Goal: Task Accomplishment & Management: Use online tool/utility

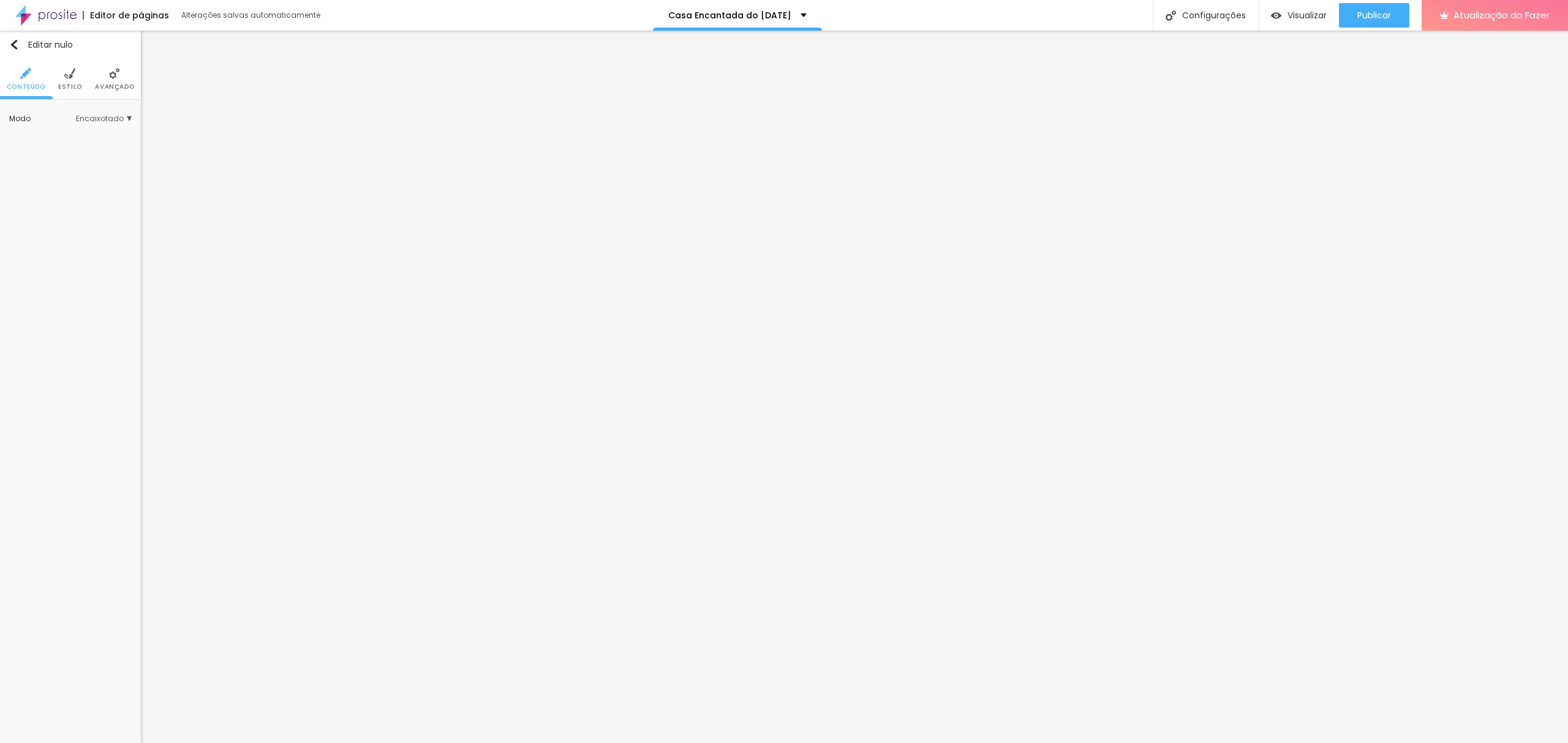
click at [62, 79] on li "Estilo" at bounding box center [70, 79] width 24 height 40
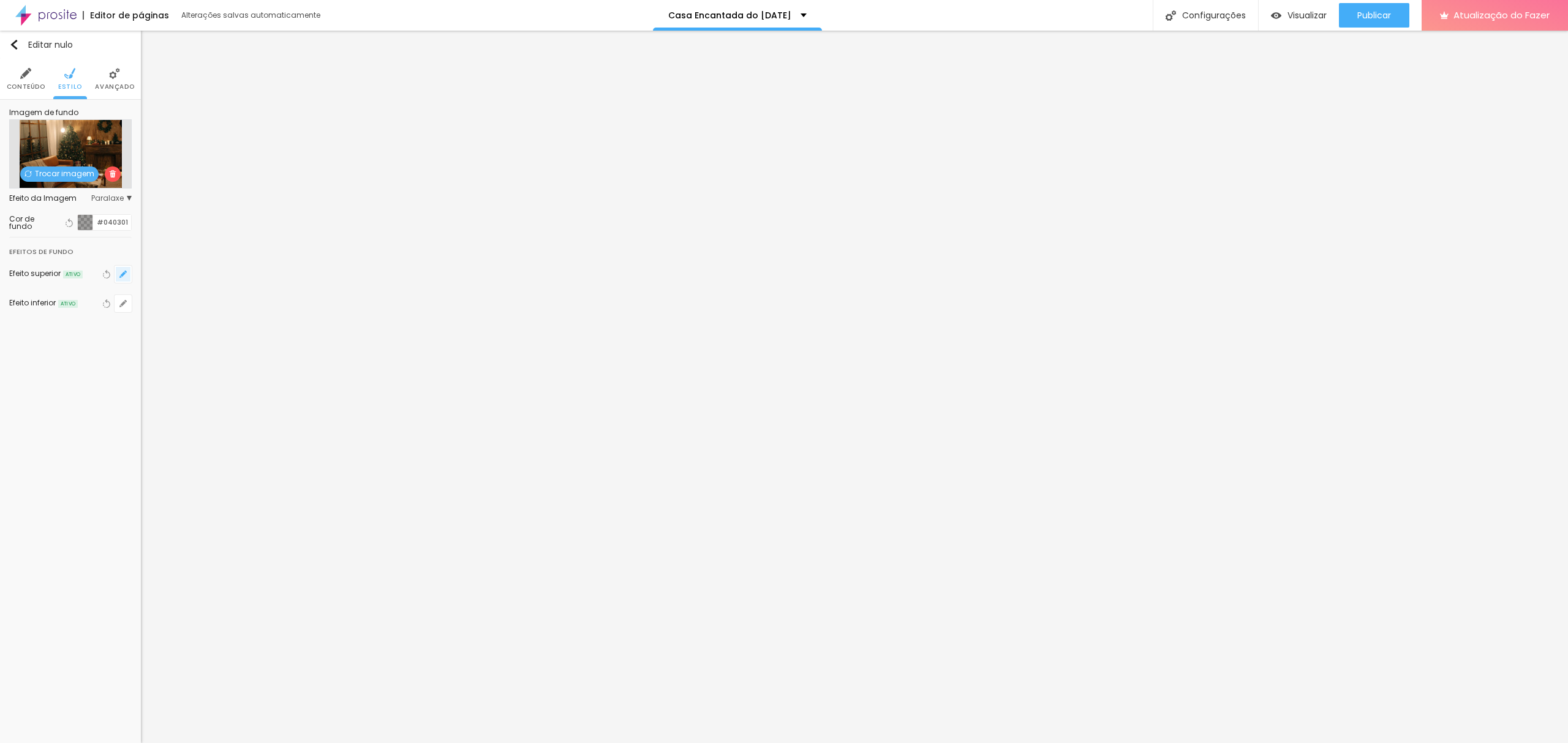
click at [118, 274] on button "button" at bounding box center [122, 274] width 17 height 17
type input "105"
type input "75"
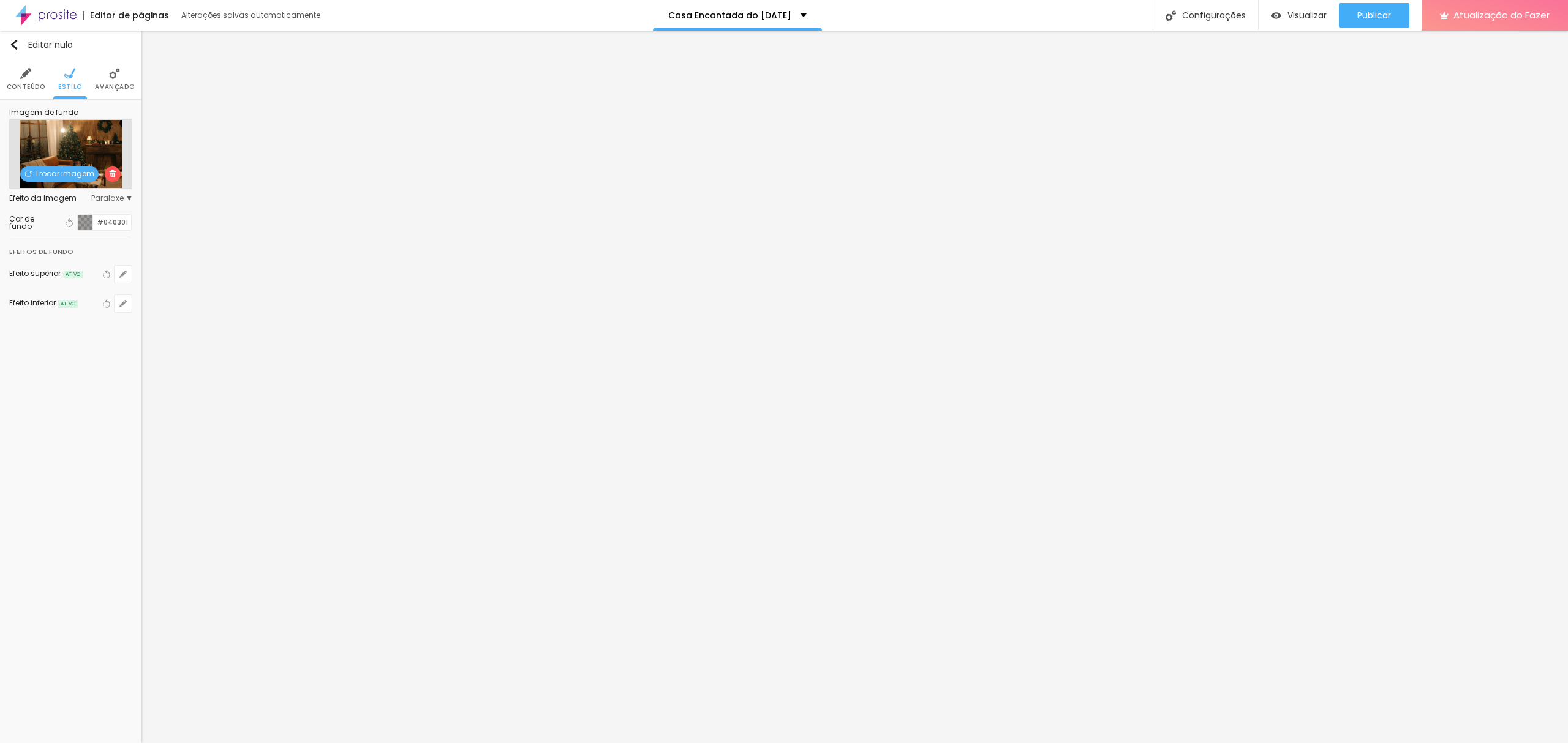
type input "70"
type input "65"
type input "60"
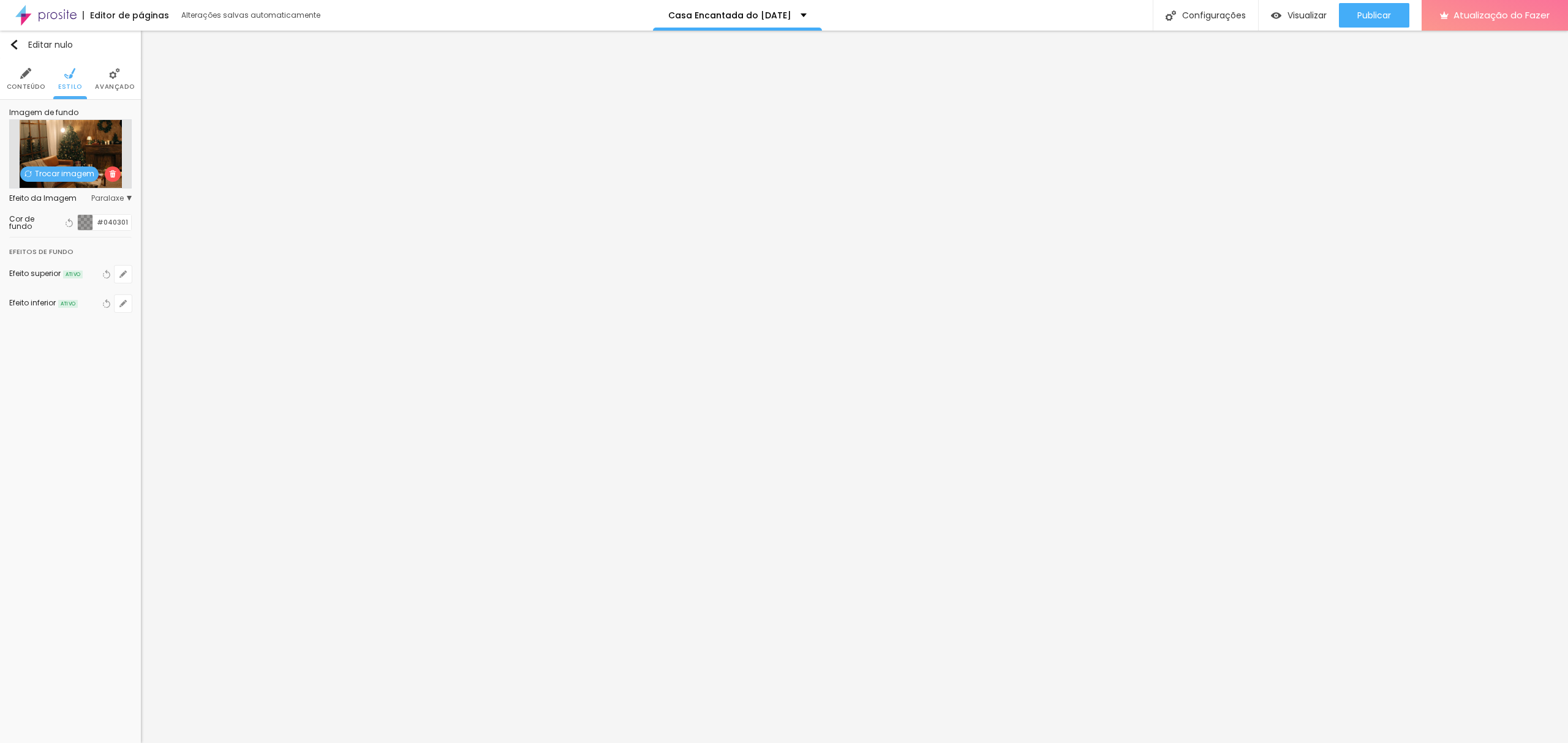
type input "60"
type input "50"
drag, startPoint x: 164, startPoint y: 438, endPoint x: 111, endPoint y: 441, distance: 53.1
type input "50"
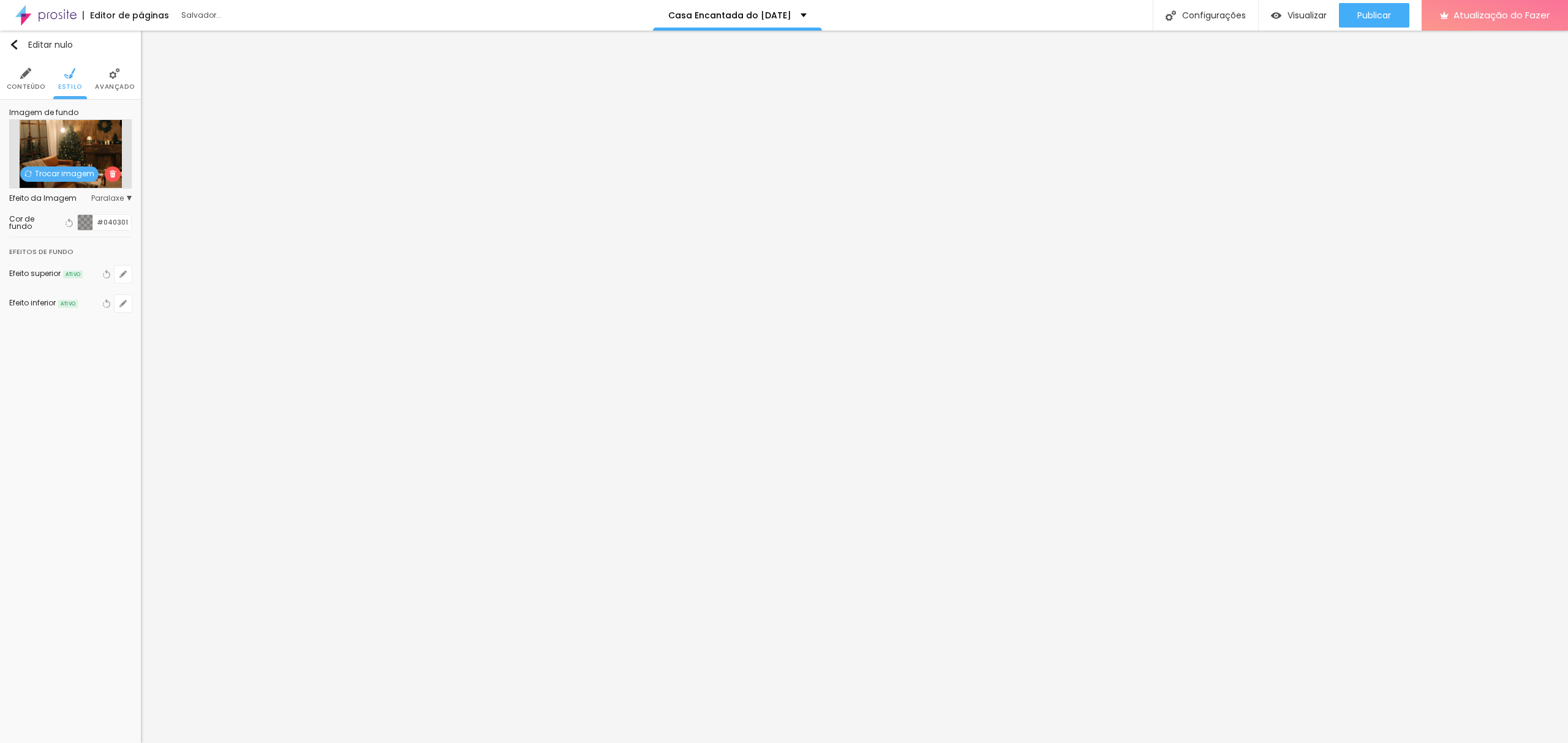
click at [82, 743] on div at bounding box center [784, 743] width 1568 height 0
click at [121, 304] on icon "button" at bounding box center [123, 304] width 7 height 7
type input "290"
type input "265"
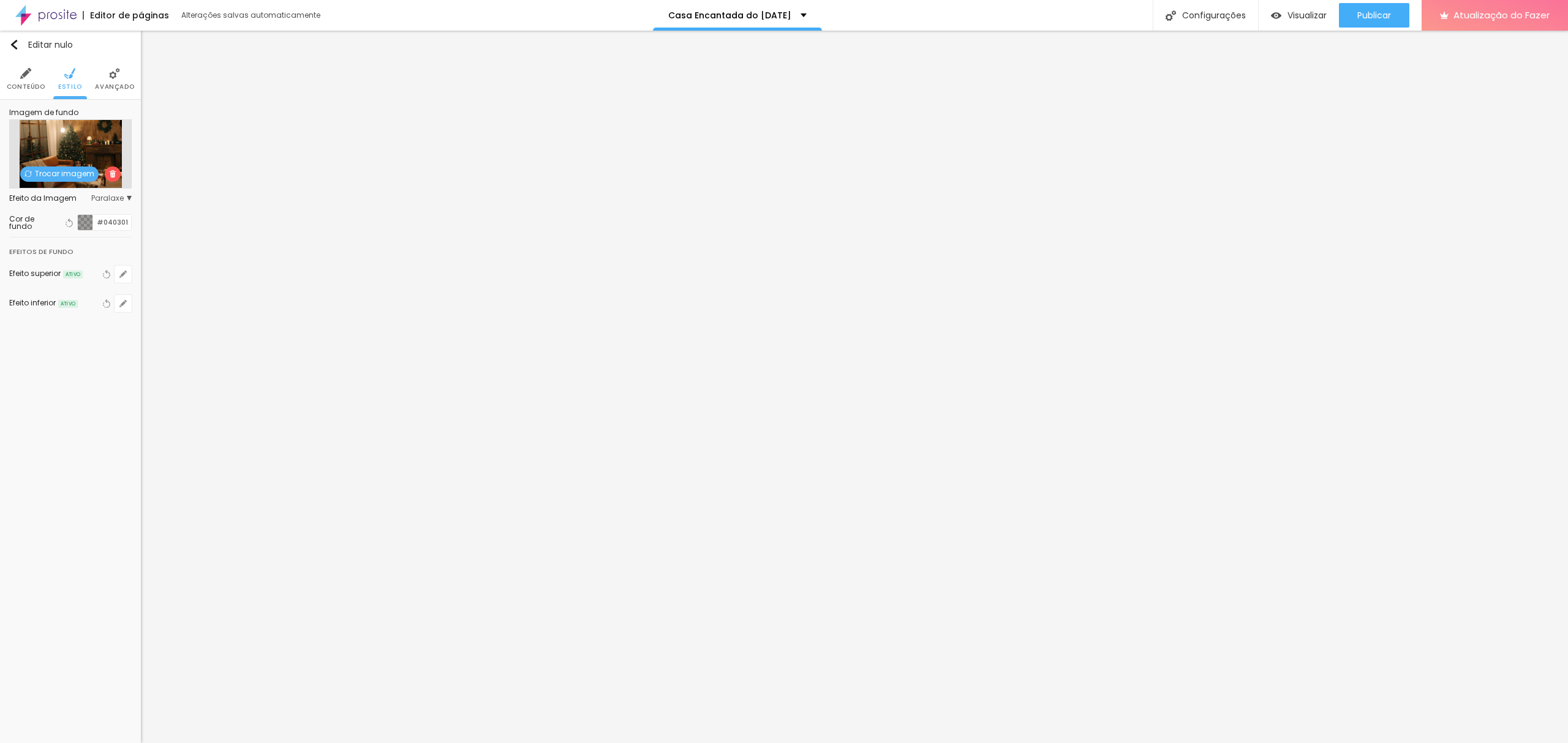
type input "265"
type input "255"
type input "235"
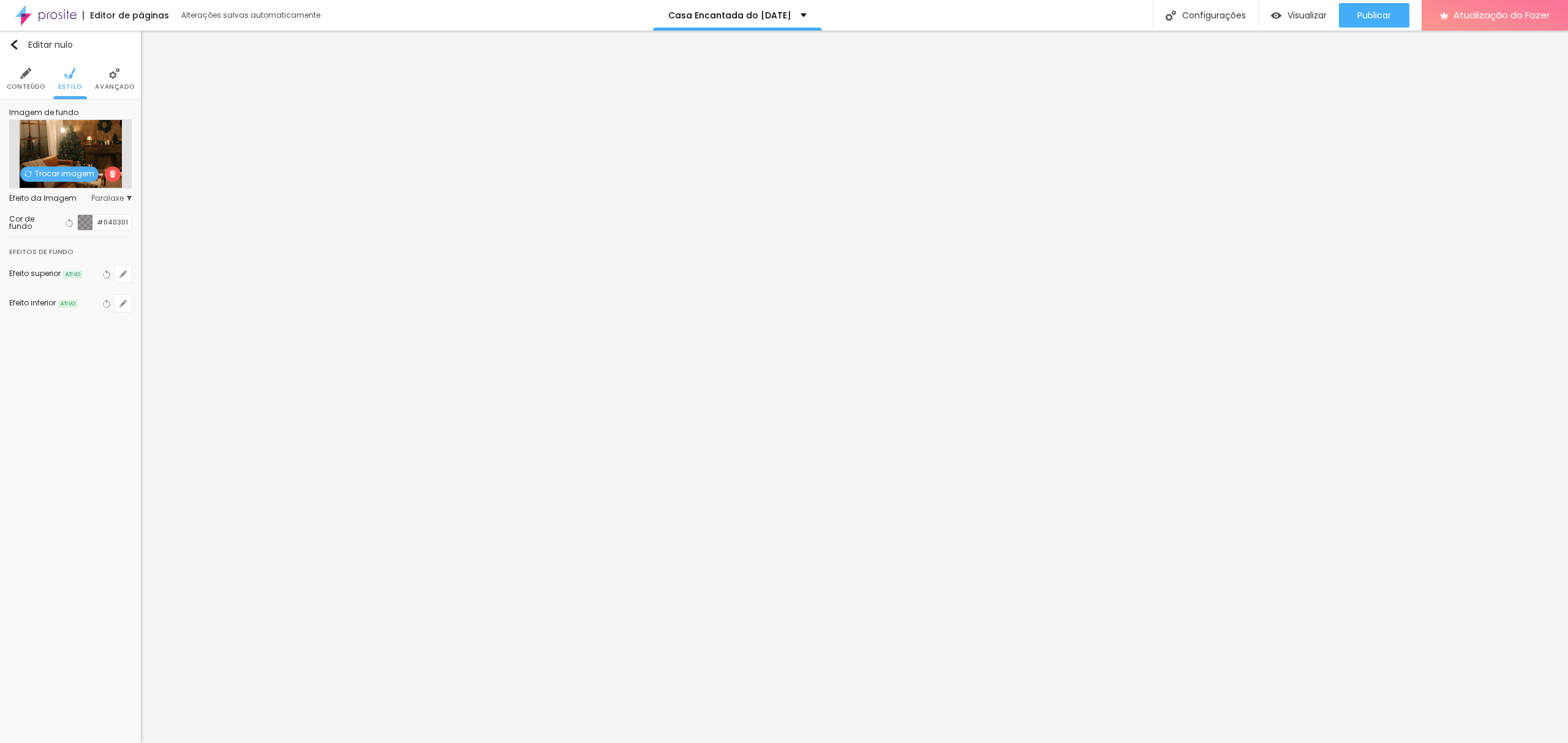
type input "180"
type input "50"
drag, startPoint x: 268, startPoint y: 466, endPoint x: 92, endPoint y: 468, distance: 176.0
type input "50"
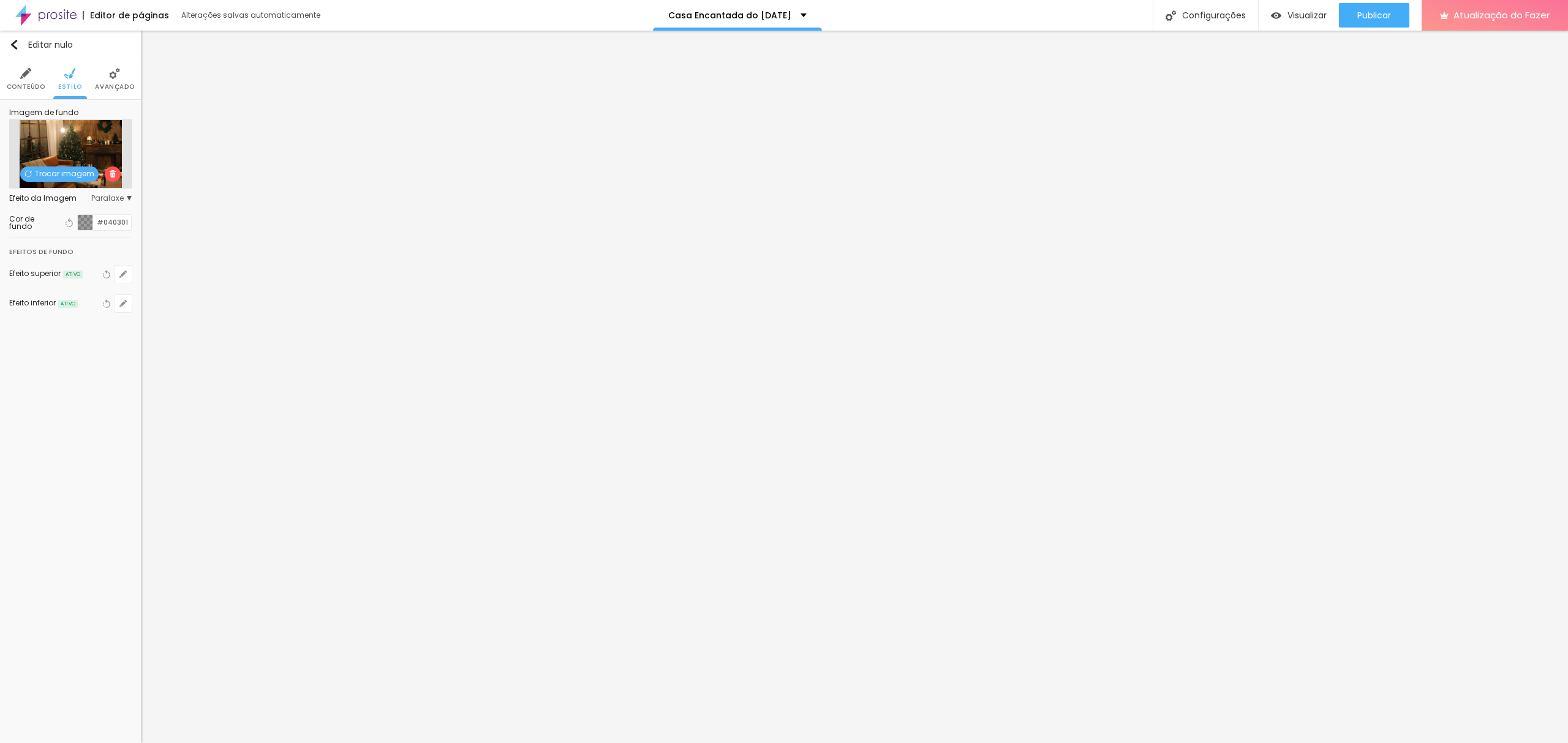
click at [264, 743] on div at bounding box center [784, 750] width 1568 height 0
click at [121, 743] on div at bounding box center [784, 743] width 1568 height 0
click at [120, 273] on icon "button" at bounding box center [123, 274] width 7 height 7
click at [272, 743] on div at bounding box center [784, 750] width 1568 height 0
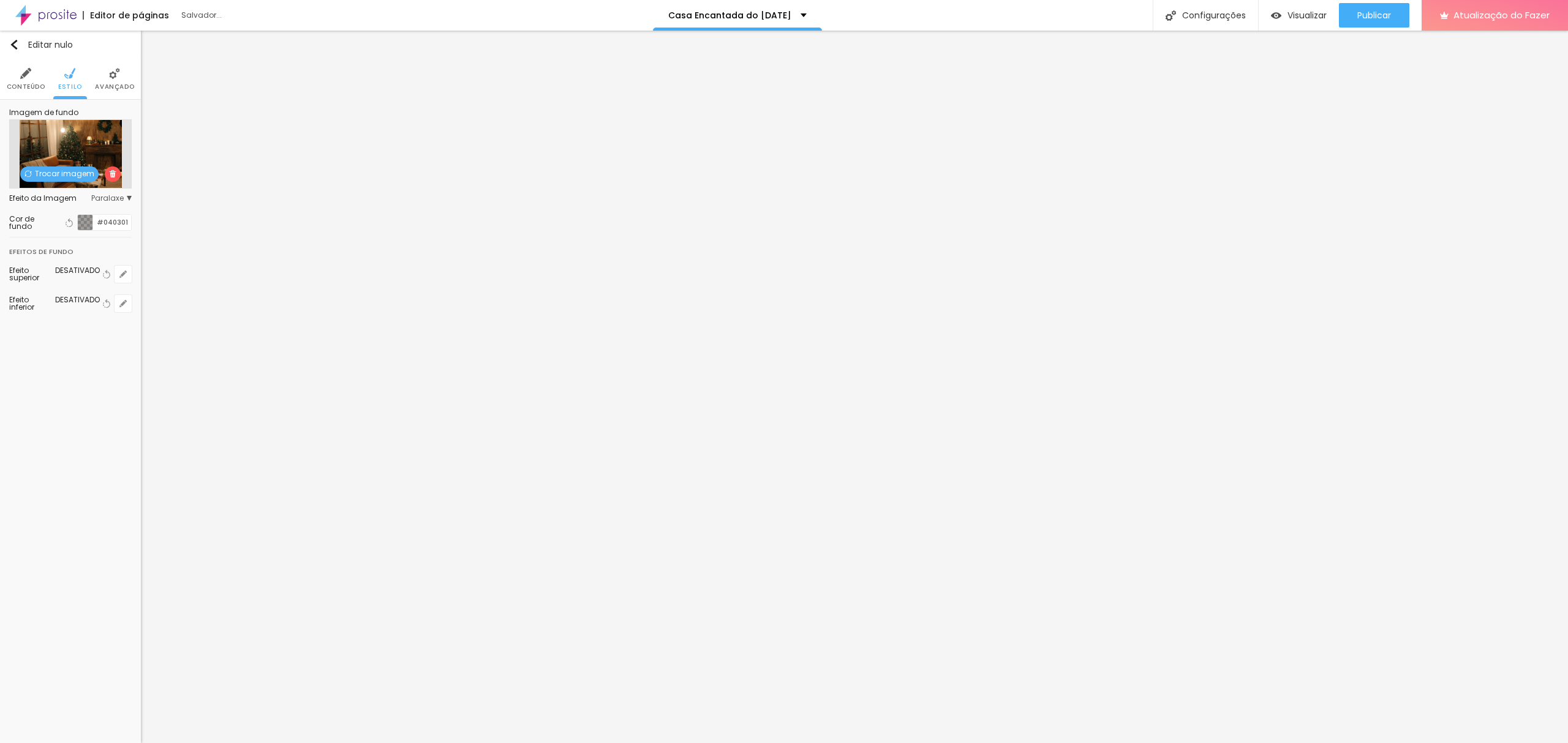
click at [67, 743] on div at bounding box center [784, 743] width 1568 height 0
click at [69, 177] on font "Trocar imagem" at bounding box center [64, 174] width 59 height 11
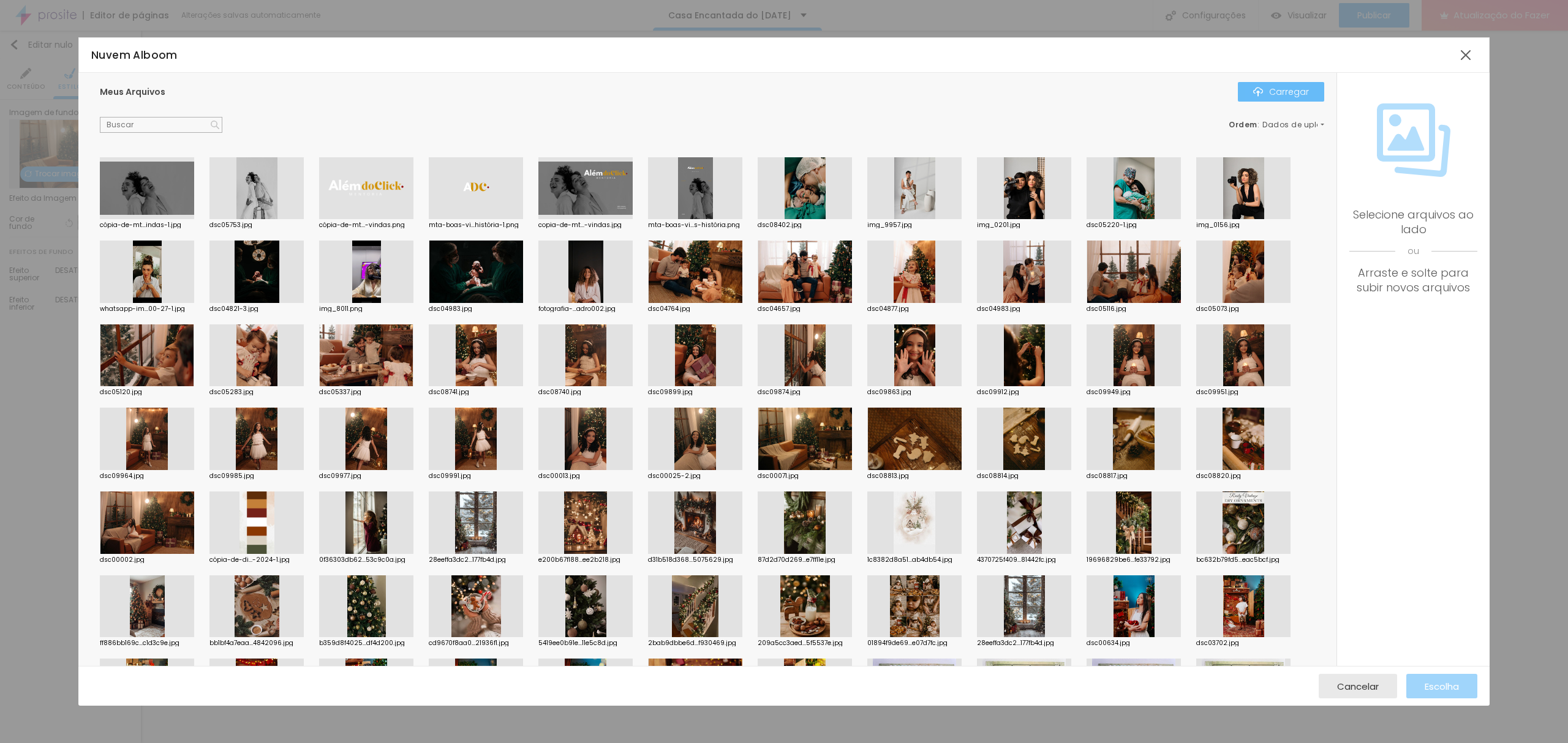
click at [1313, 94] on button "Carregar" at bounding box center [1280, 92] width 87 height 20
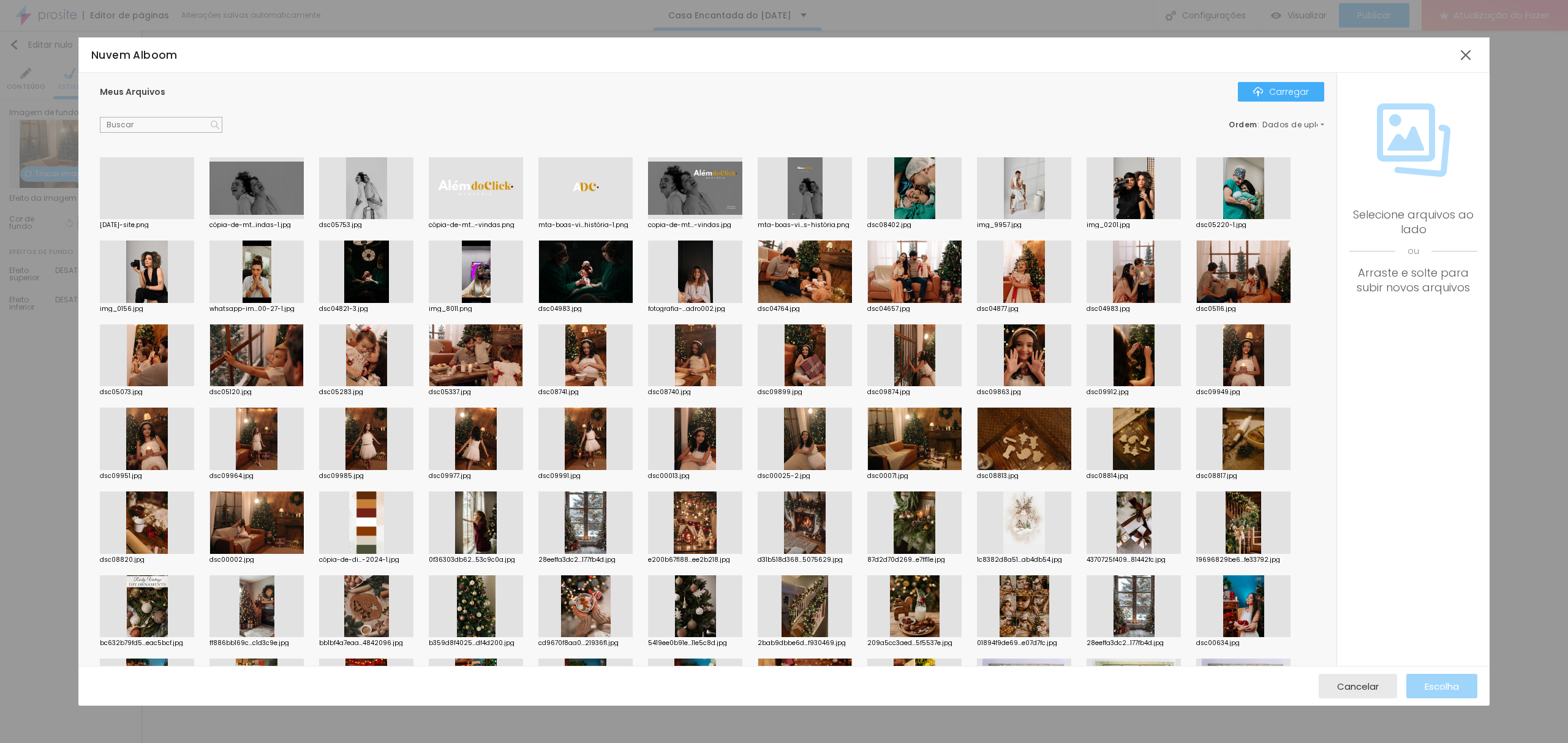
click at [148, 219] on div at bounding box center [147, 219] width 95 height 0
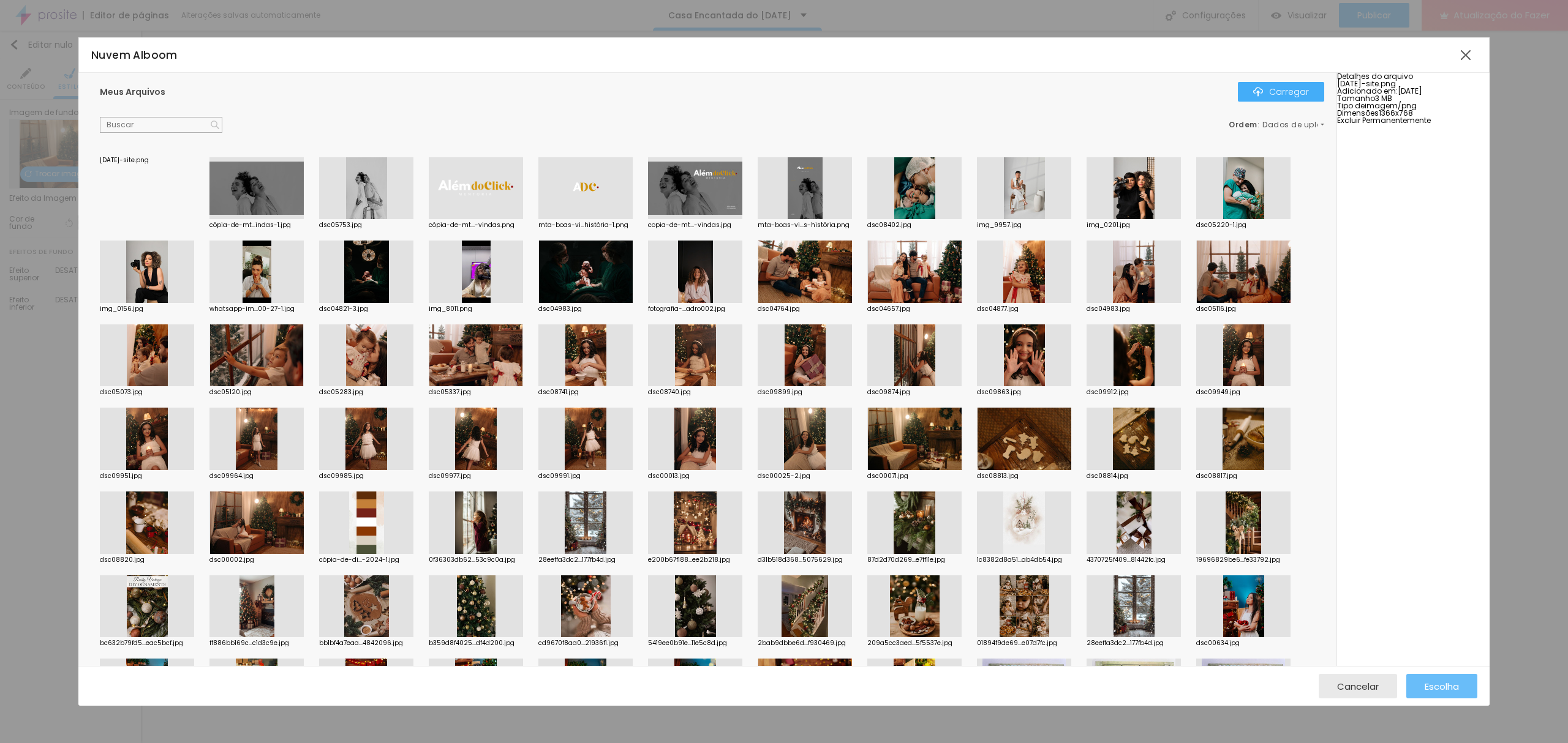
click at [1433, 683] on font "Escolha" at bounding box center [1442, 687] width 34 height 13
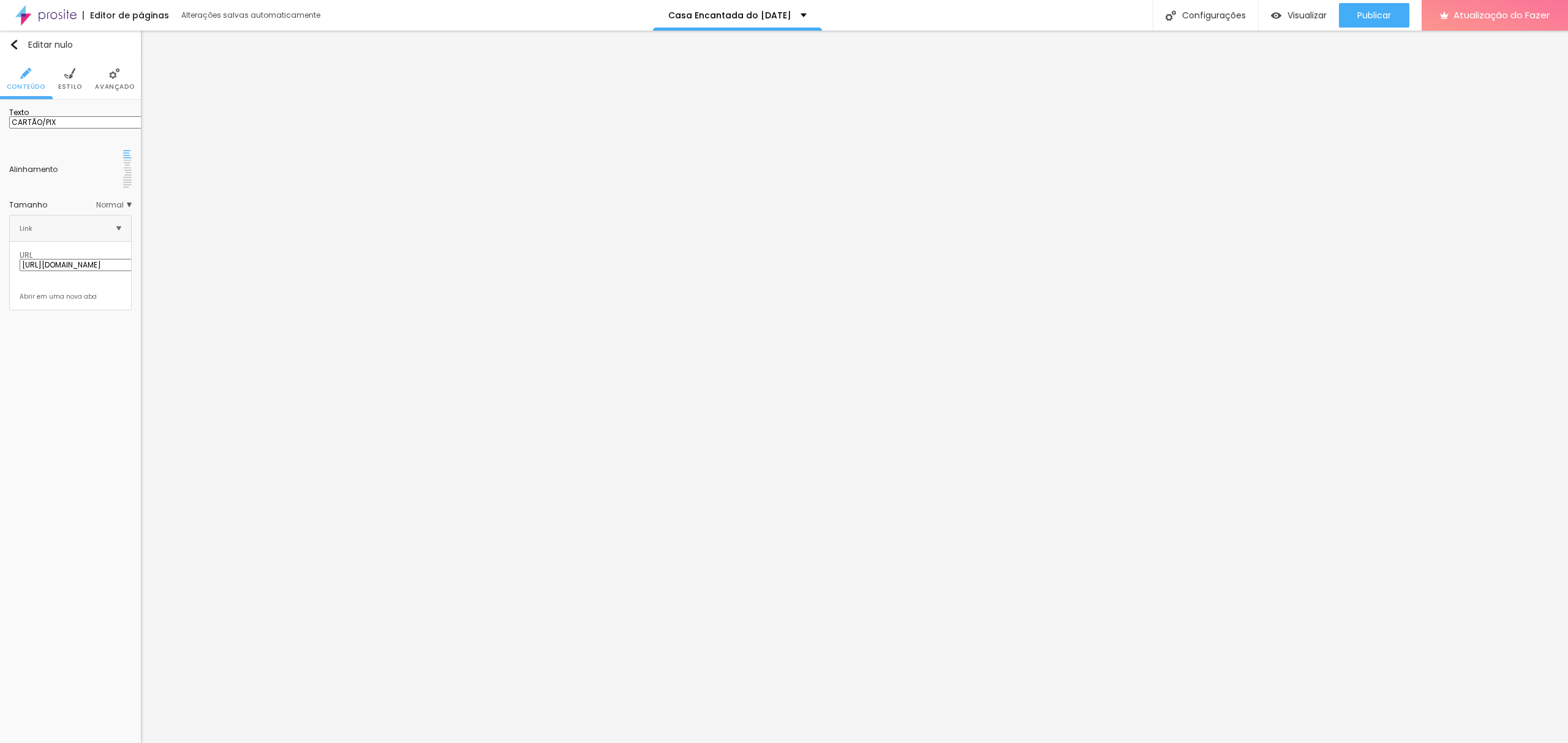
click at [73, 259] on input "[URL][DOMAIN_NAME]" at bounding box center [93, 265] width 147 height 13
click at [96, 259] on input "[URL][DOMAIN_NAME]" at bounding box center [93, 265] width 147 height 13
click at [99, 259] on input "[URL][DOMAIN_NAME][DATE]" at bounding box center [93, 265] width 147 height 13
